Goal: Task Accomplishment & Management: Use online tool/utility

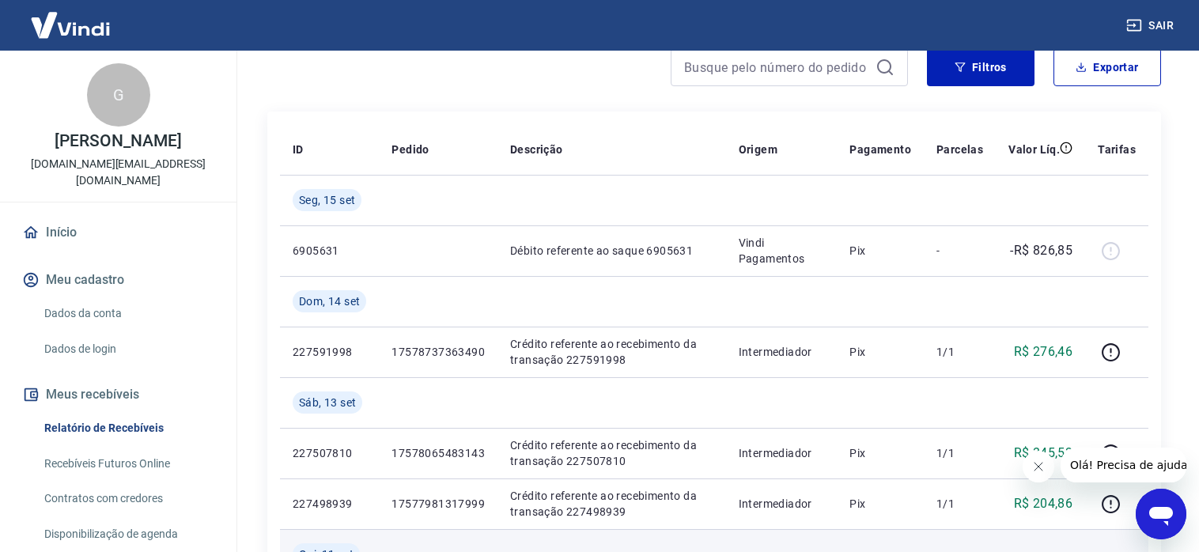
scroll to position [79, 0]
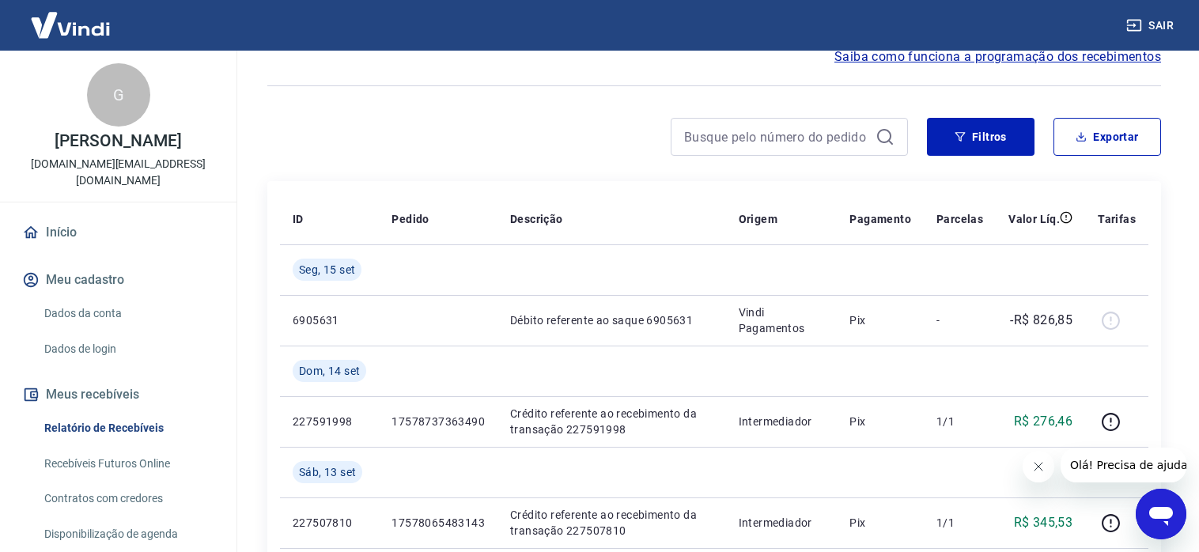
click at [139, 449] on link "Recebíveis Futuros Online" at bounding box center [128, 464] width 180 height 32
